Goal: Check status: Check status

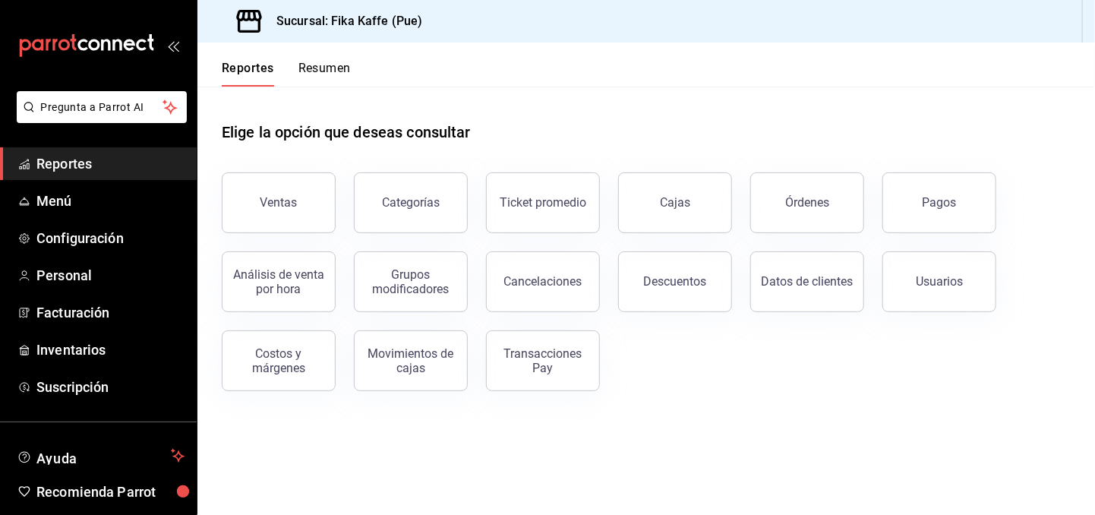
click at [335, 65] on button "Resumen" at bounding box center [325, 74] width 52 height 26
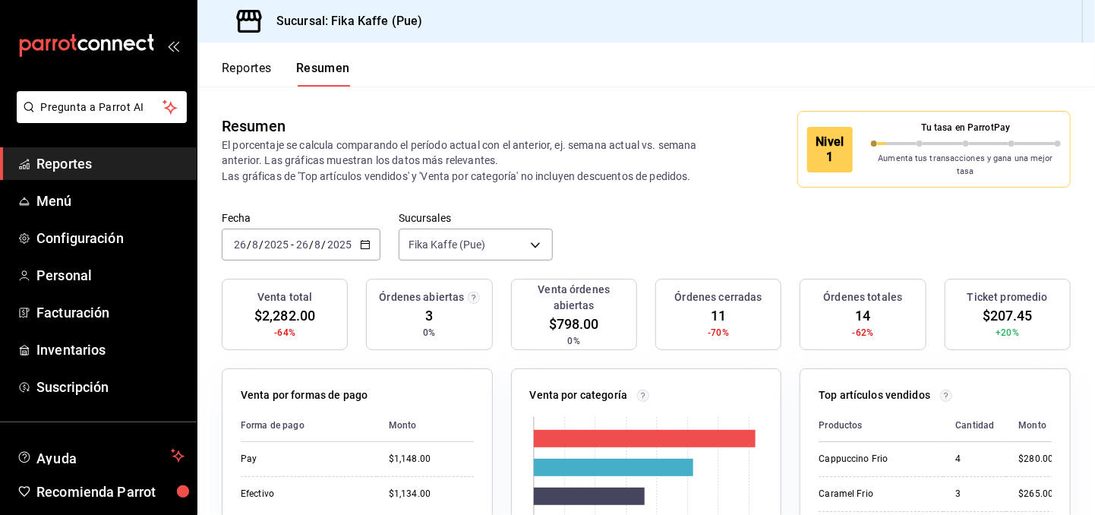
click at [363, 239] on icon "button" at bounding box center [365, 244] width 11 height 11
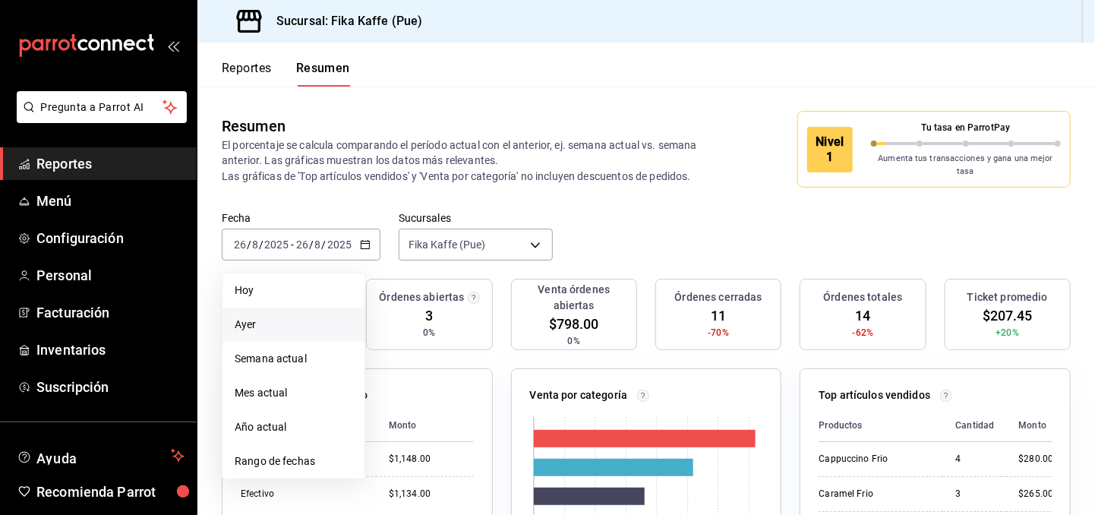
click at [248, 317] on span "Ayer" at bounding box center [294, 325] width 118 height 16
